Goal: Information Seeking & Learning: Learn about a topic

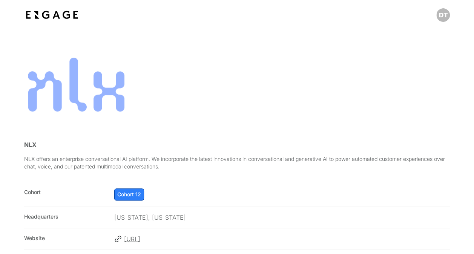
click at [55, 9] on img at bounding box center [52, 15] width 56 height 14
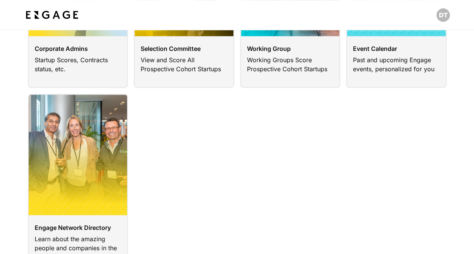
scroll to position [189, 0]
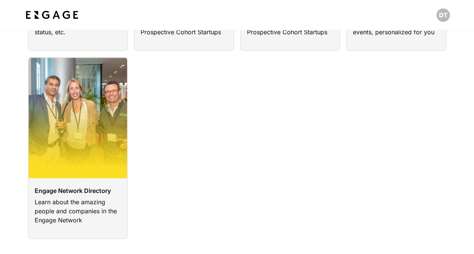
click at [110, 124] on link at bounding box center [78, 148] width 100 height 182
click at [109, 124] on link at bounding box center [78, 148] width 100 height 182
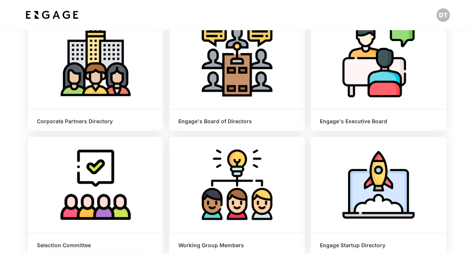
scroll to position [151, 0]
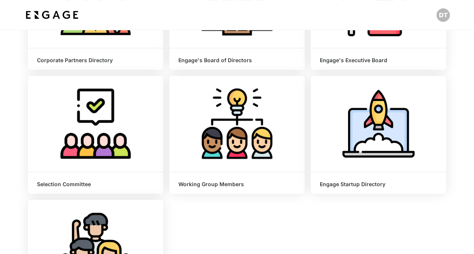
click at [373, 128] on link "Learn More" at bounding box center [378, 124] width 51 height 18
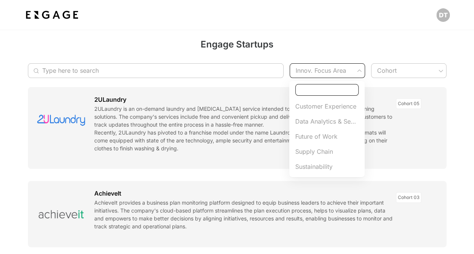
click at [336, 109] on span "Customer Experience" at bounding box center [326, 106] width 63 height 9
type input "Customer Experience"
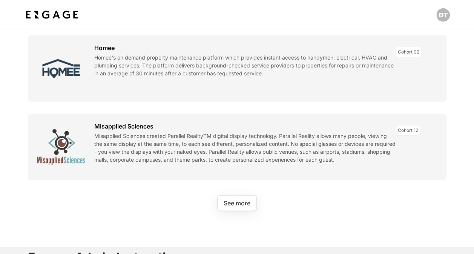
scroll to position [943, 0]
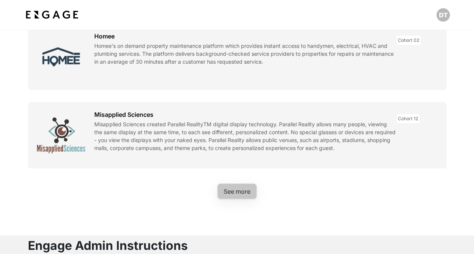
click at [241, 194] on button "See more" at bounding box center [237, 192] width 40 height 16
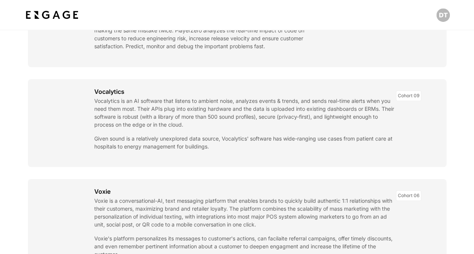
scroll to position [1621, 0]
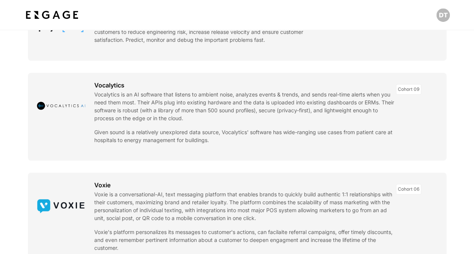
click at [61, 103] on link at bounding box center [237, 117] width 419 height 88
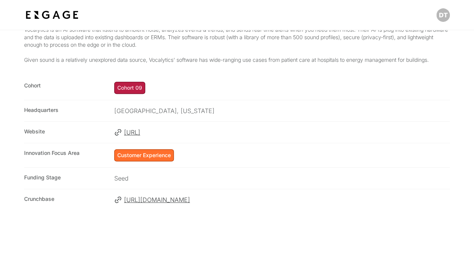
scroll to position [151, 0]
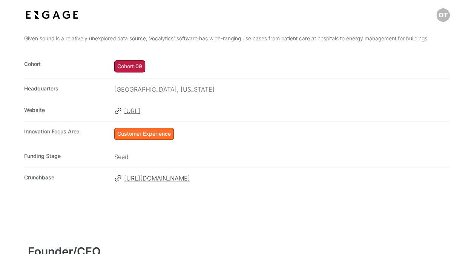
click at [145, 109] on span "[URL]" at bounding box center [287, 110] width 326 height 9
